Goal: Find contact information: Find contact information

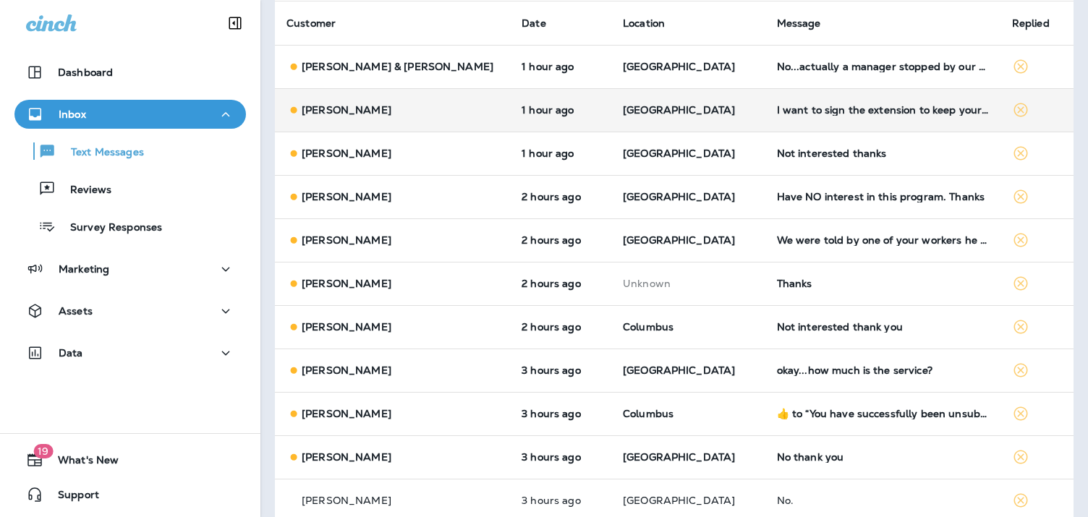
scroll to position [207, 0]
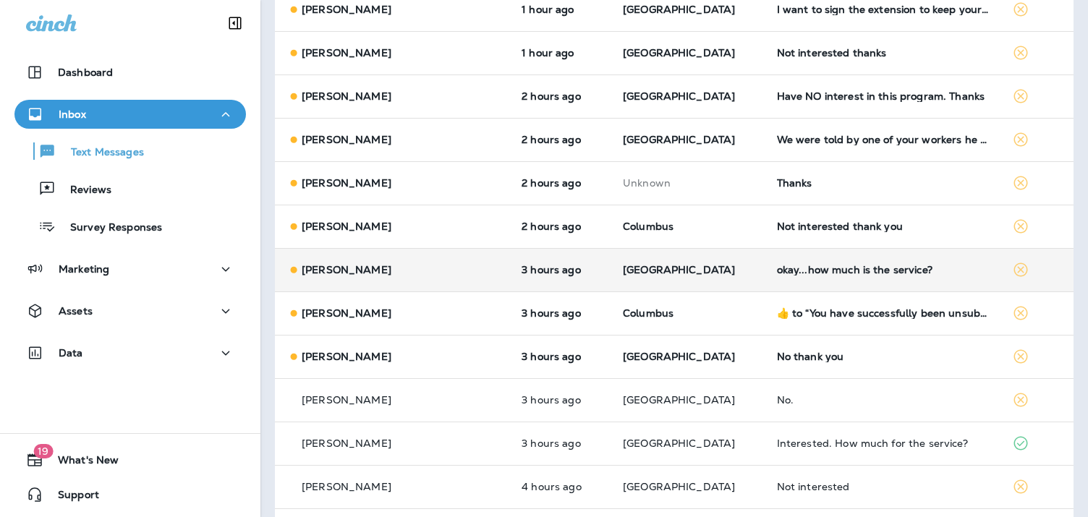
click at [800, 267] on div "okay...how much is the service?" at bounding box center [883, 270] width 212 height 12
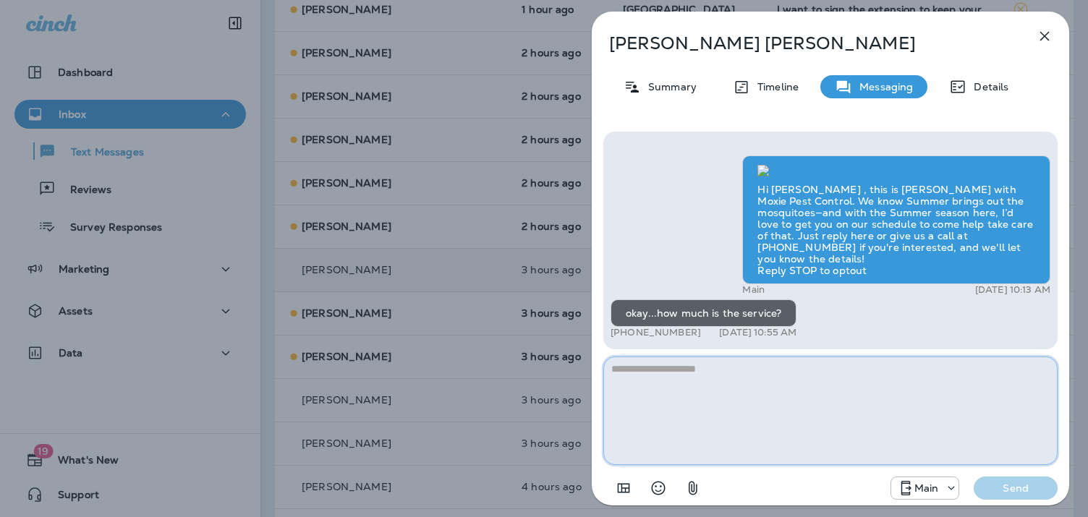
scroll to position [207, 0]
paste textarea "**********"
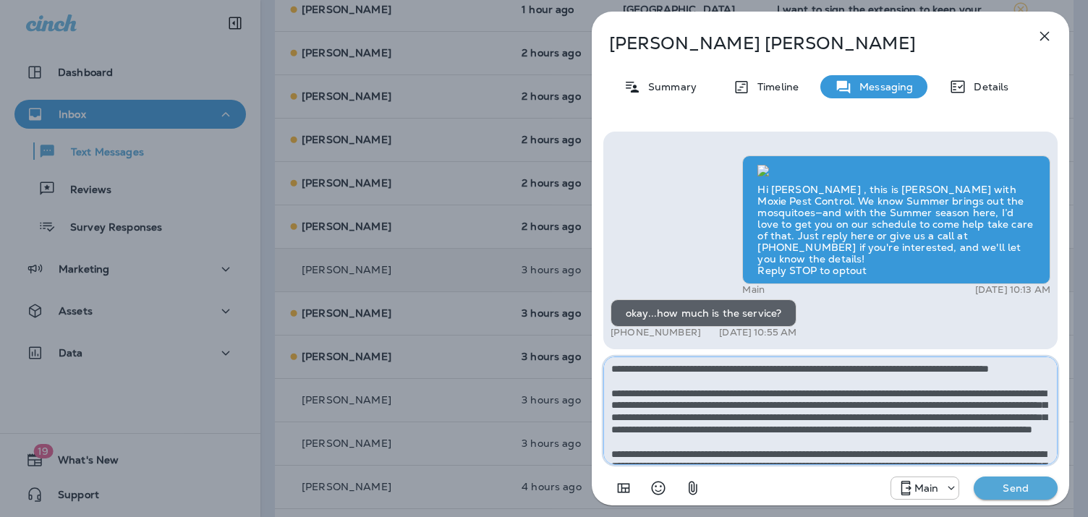
scroll to position [93, 0]
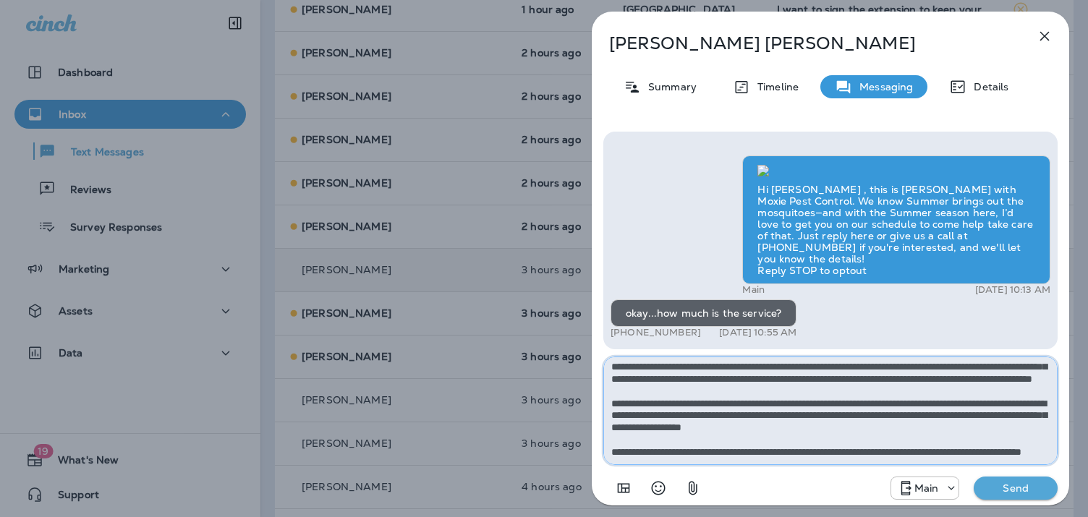
type textarea "**********"
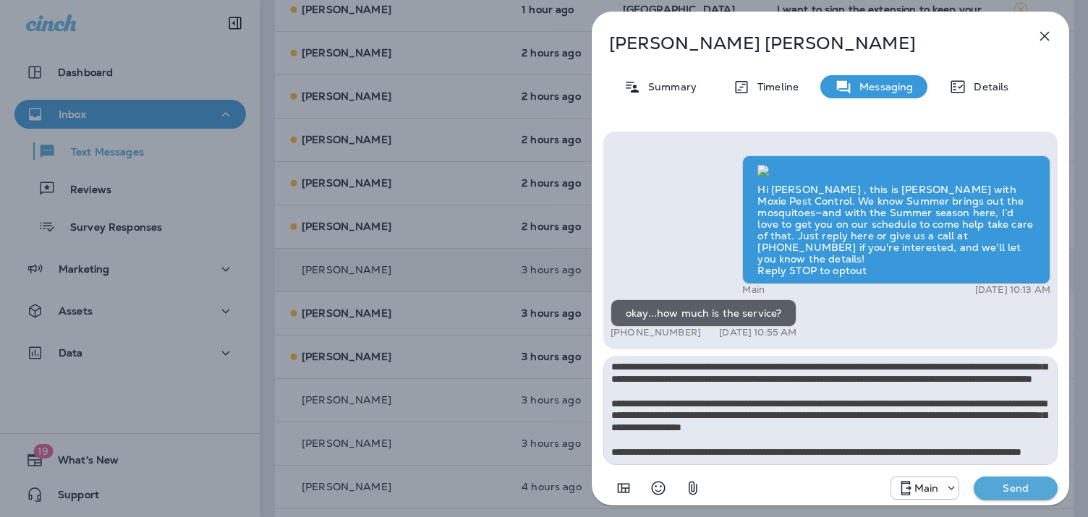
click at [1019, 492] on p "Send" at bounding box center [1015, 488] width 61 height 13
click at [444, 227] on div "[PERSON_NAME] Summary Timeline Messaging Details Hi [PERSON_NAME] , this is [PE…" at bounding box center [544, 258] width 1088 height 517
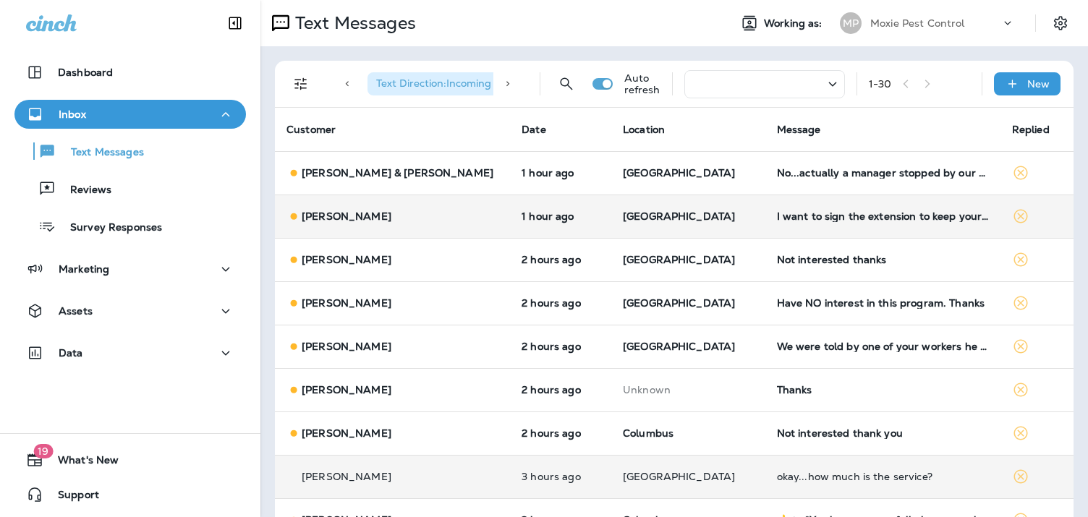
click at [772, 224] on td "I want to sign the extension to keep your guys, but I am not in the market for …" at bounding box center [882, 216] width 235 height 43
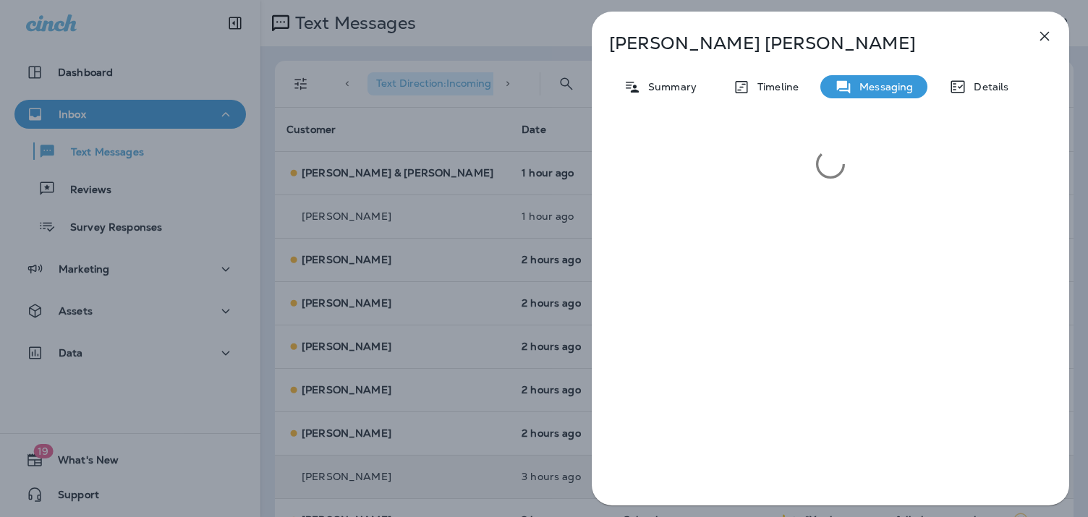
click at [481, 246] on div "[PERSON_NAME] Summary Timeline Messaging Details" at bounding box center [544, 258] width 1088 height 517
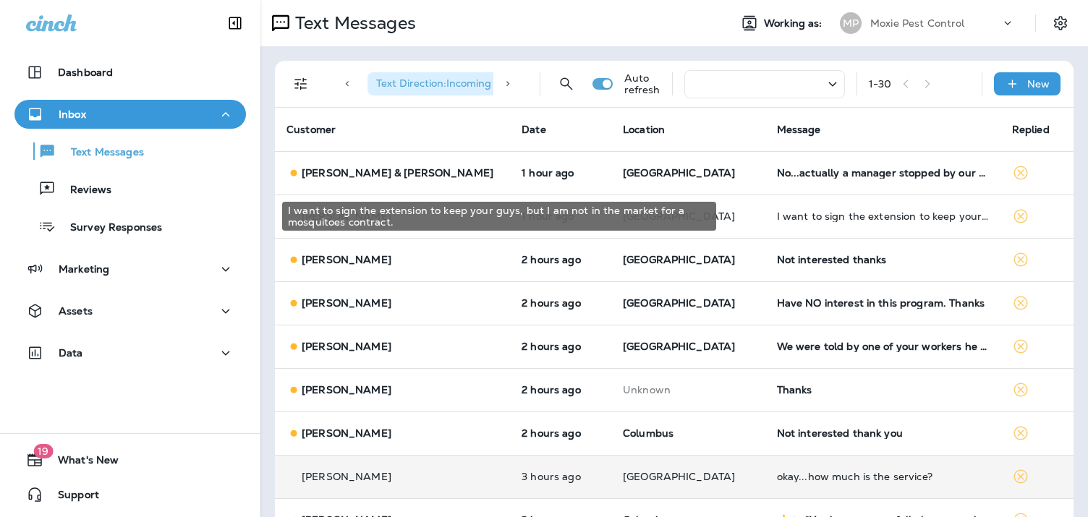
click at [777, 218] on div "I want to sign the extension to keep your guys, but I am not in the market for …" at bounding box center [883, 217] width 212 height 12
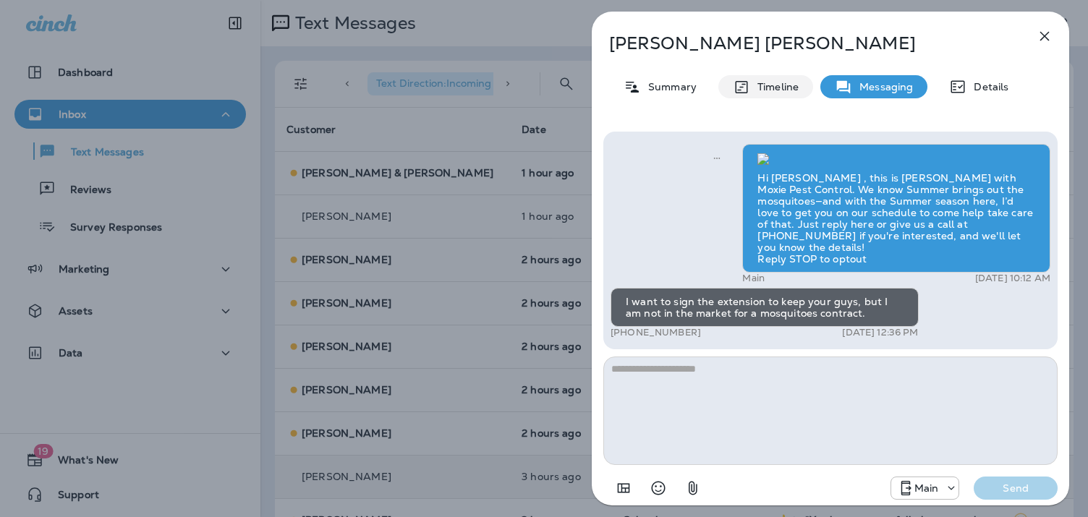
click at [749, 80] on icon at bounding box center [741, 87] width 17 height 18
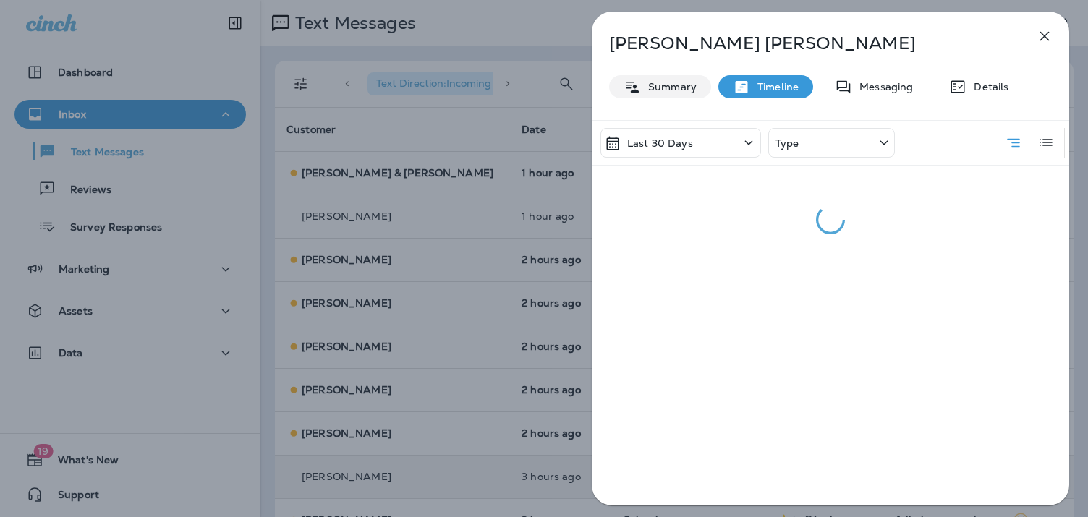
click at [662, 91] on p "Summary" at bounding box center [669, 87] width 56 height 12
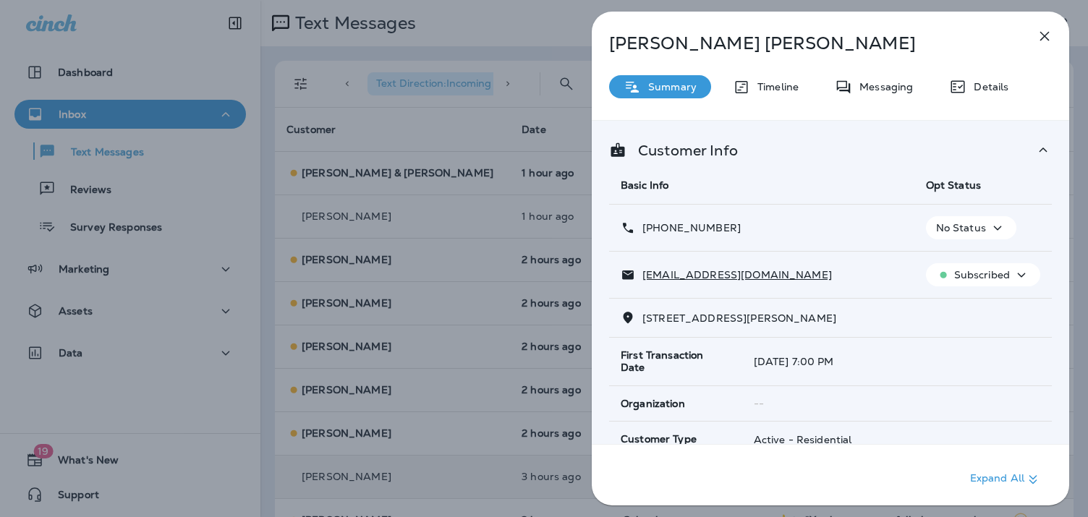
drag, startPoint x: 732, startPoint y: 228, endPoint x: 635, endPoint y: 228, distance: 96.9
click at [635, 228] on div "[PHONE_NUMBER]" at bounding box center [762, 228] width 282 height 15
copy p "[PHONE_NUMBER]"
click at [328, 121] on div "[PERSON_NAME] Summary Timeline Messaging Details Customer Info Basic Info Opt S…" at bounding box center [544, 258] width 1088 height 517
